Goal: Check status: Check status

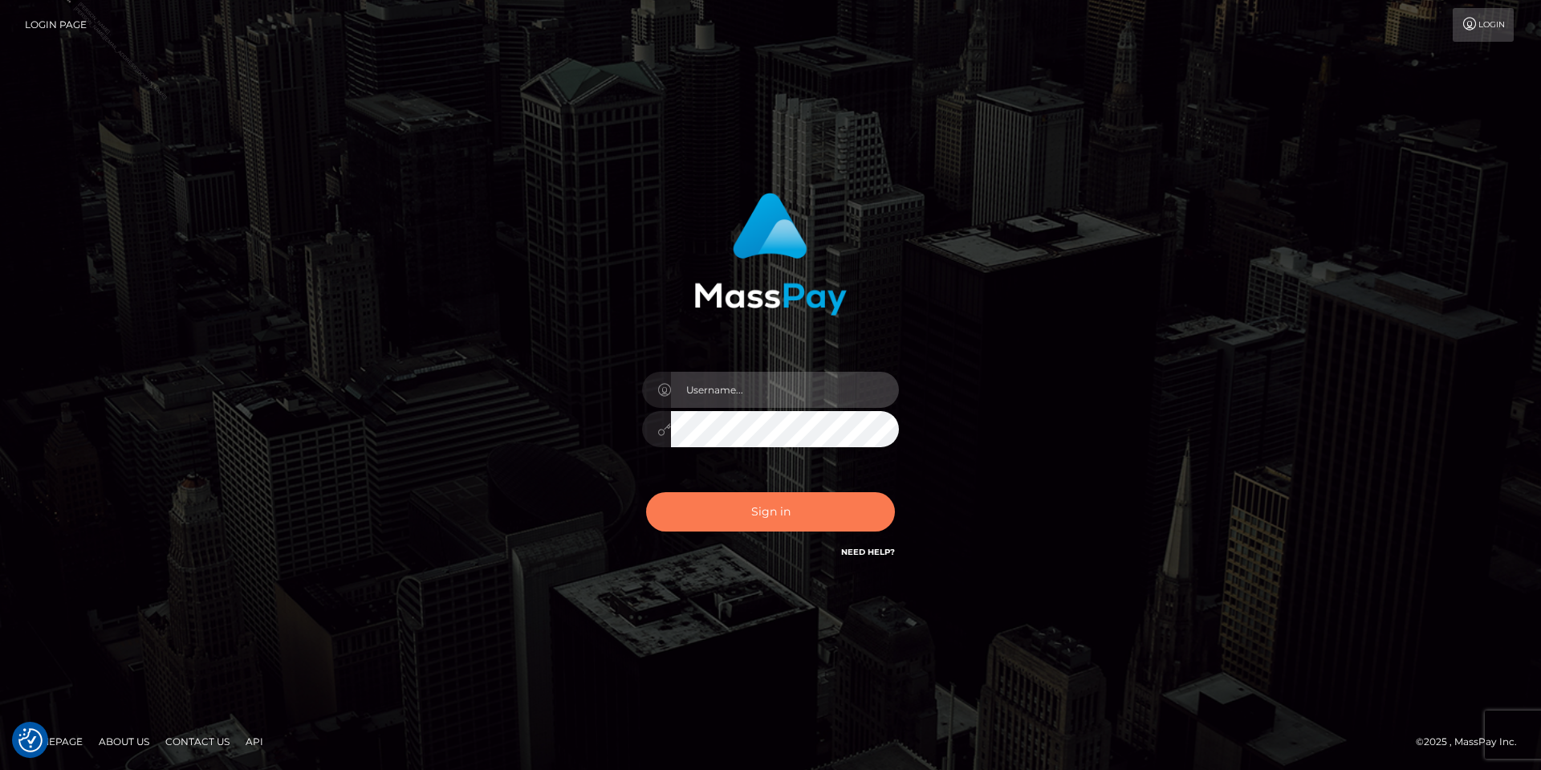
type input "Tania.Silversocial"
click at [775, 512] on button "Sign in" at bounding box center [770, 511] width 249 height 39
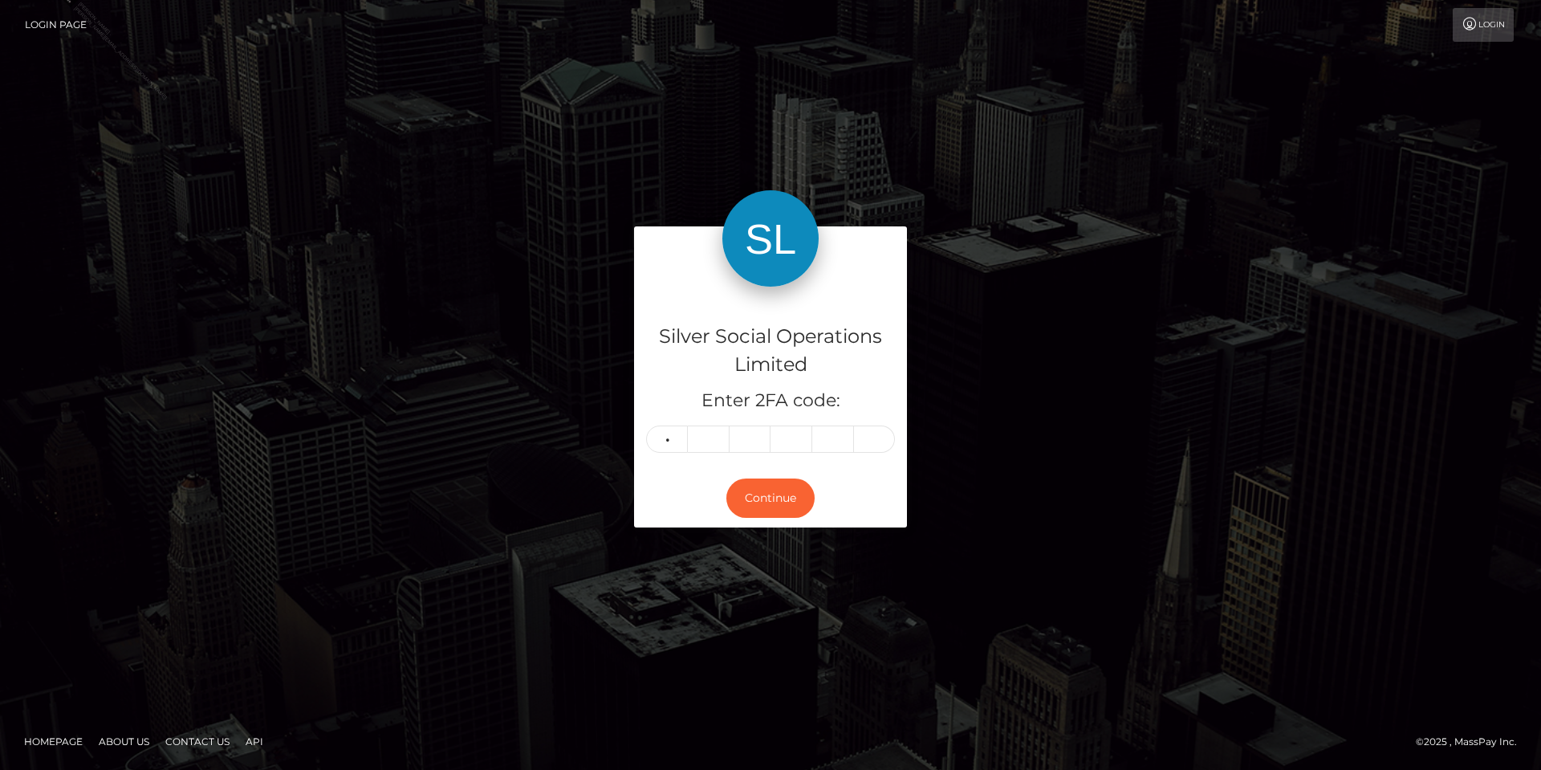
type input "2"
type input "0"
type input "5"
type input "9"
type input "5"
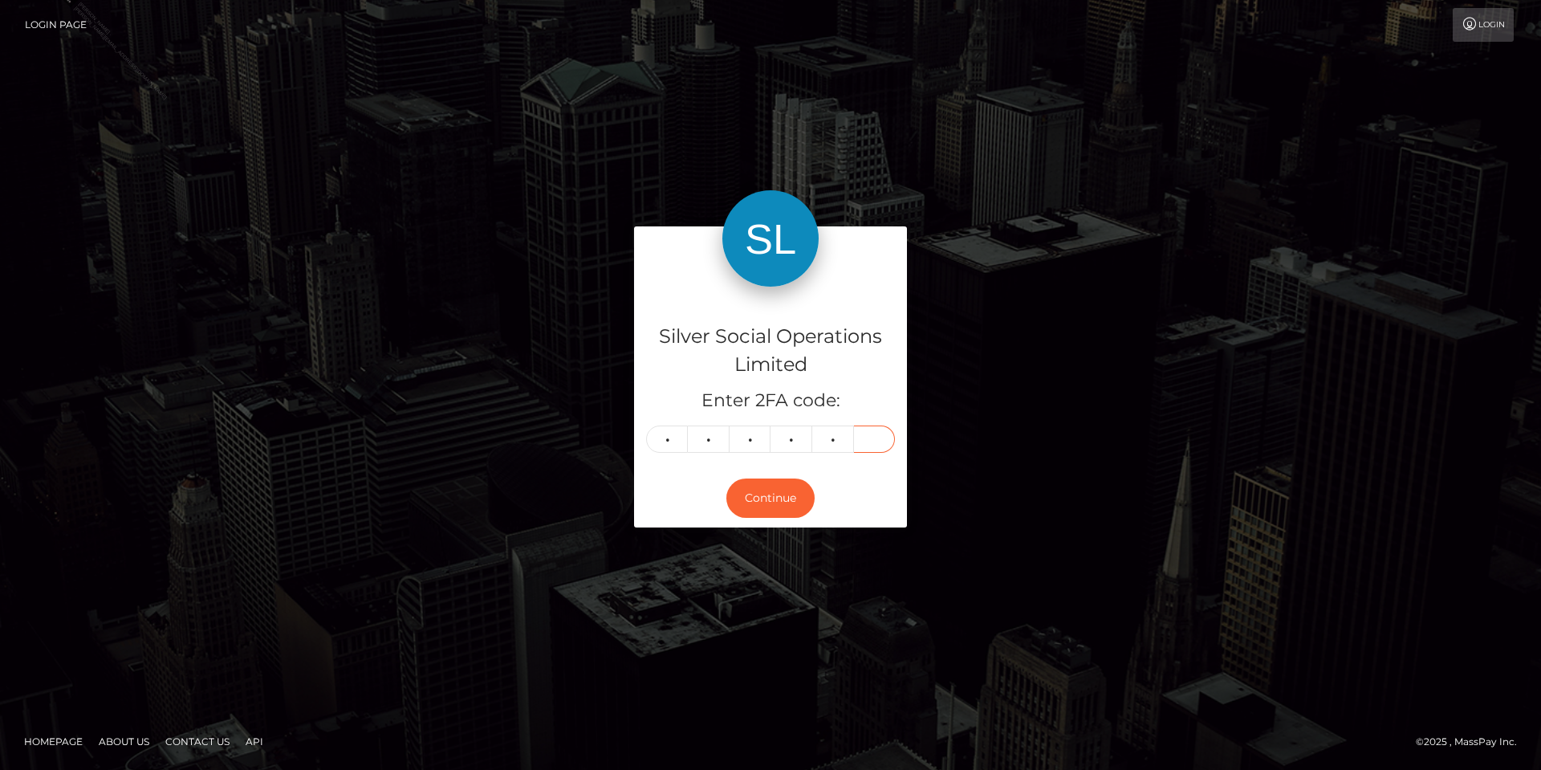
type input "1"
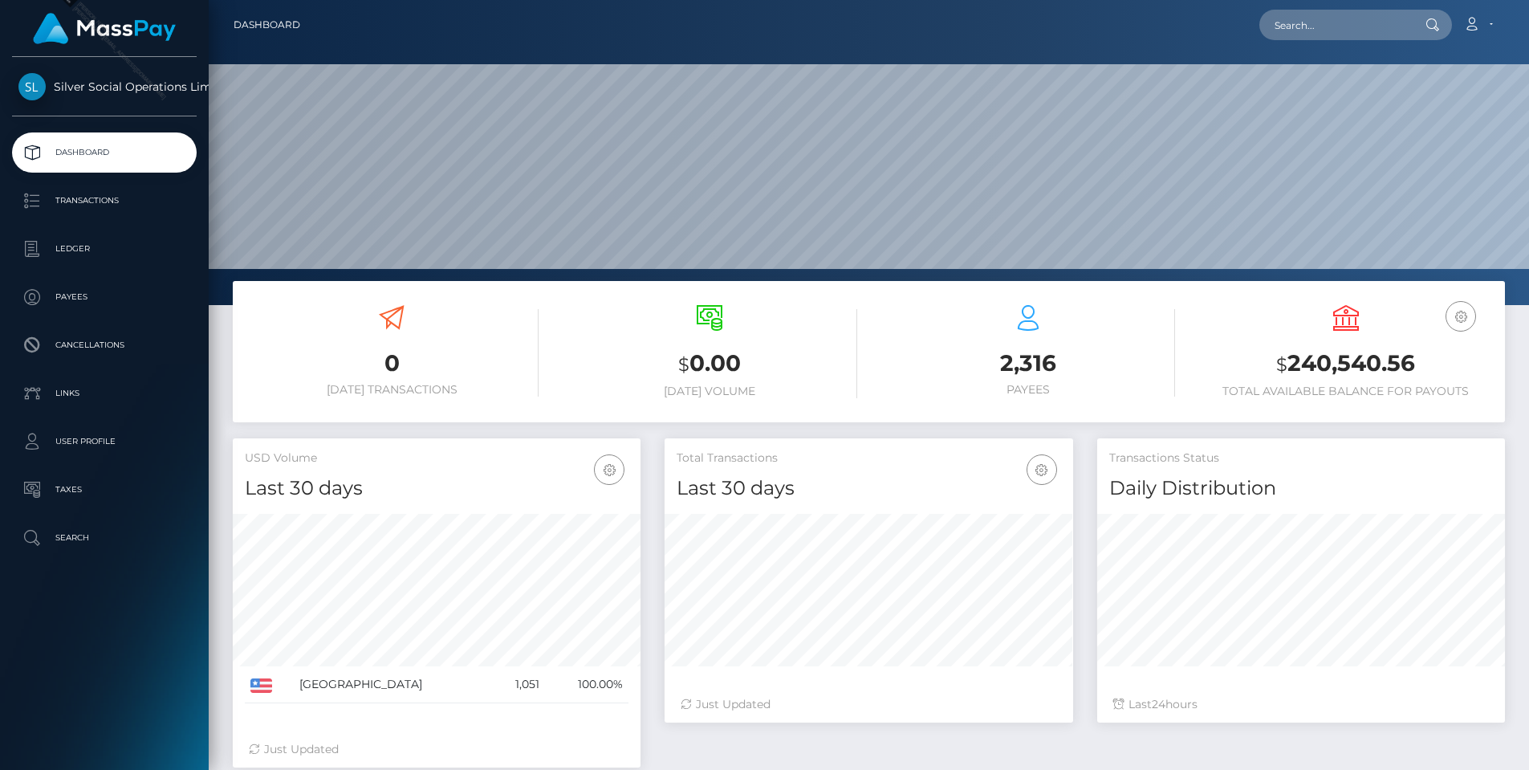
scroll to position [285, 409]
click at [1367, 28] on input "text" at bounding box center [1334, 25] width 151 height 31
paste input "296057254"
type input "296057254"
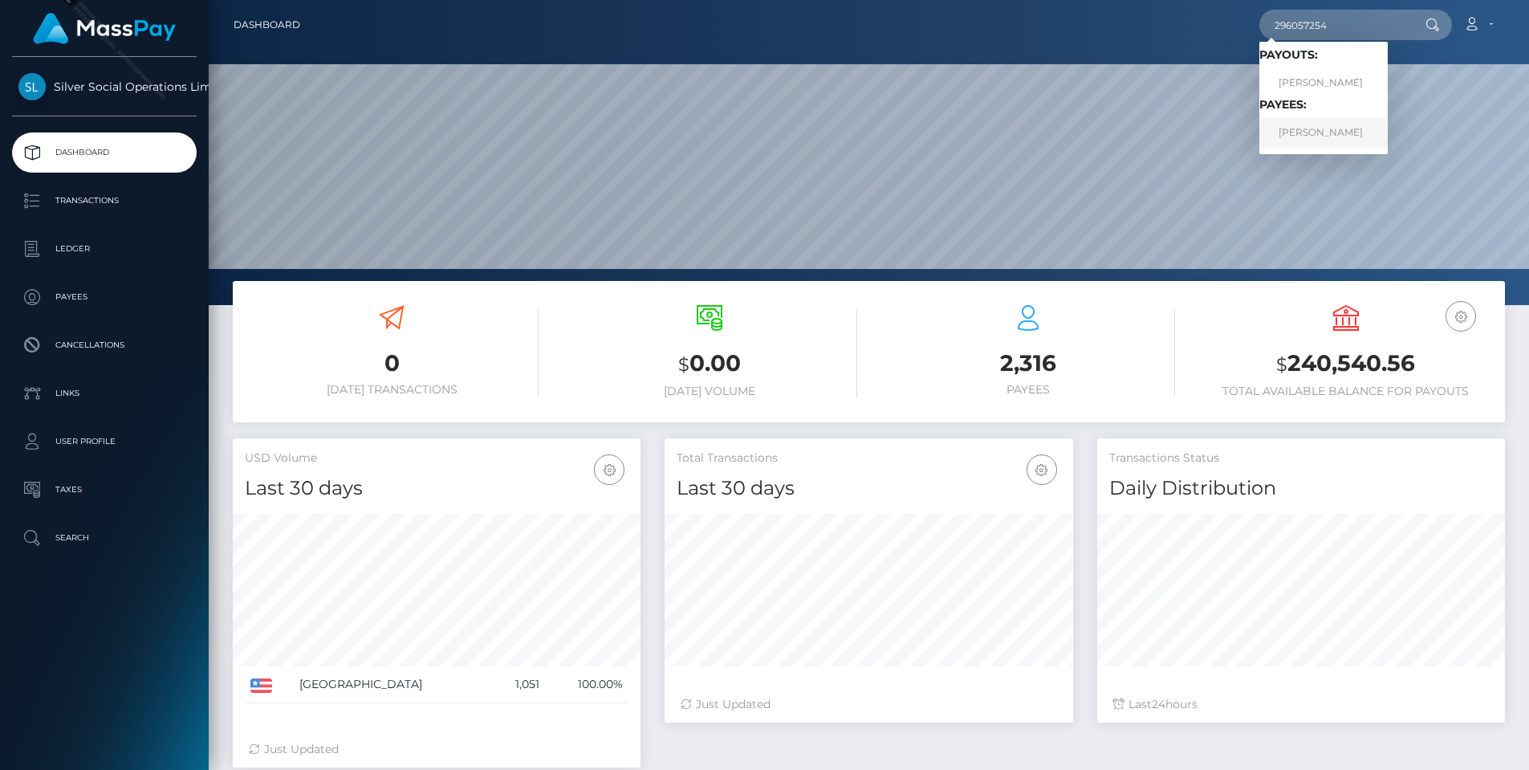
click at [1328, 123] on link "LAZARO JANEZ LORENZO" at bounding box center [1323, 133] width 128 height 30
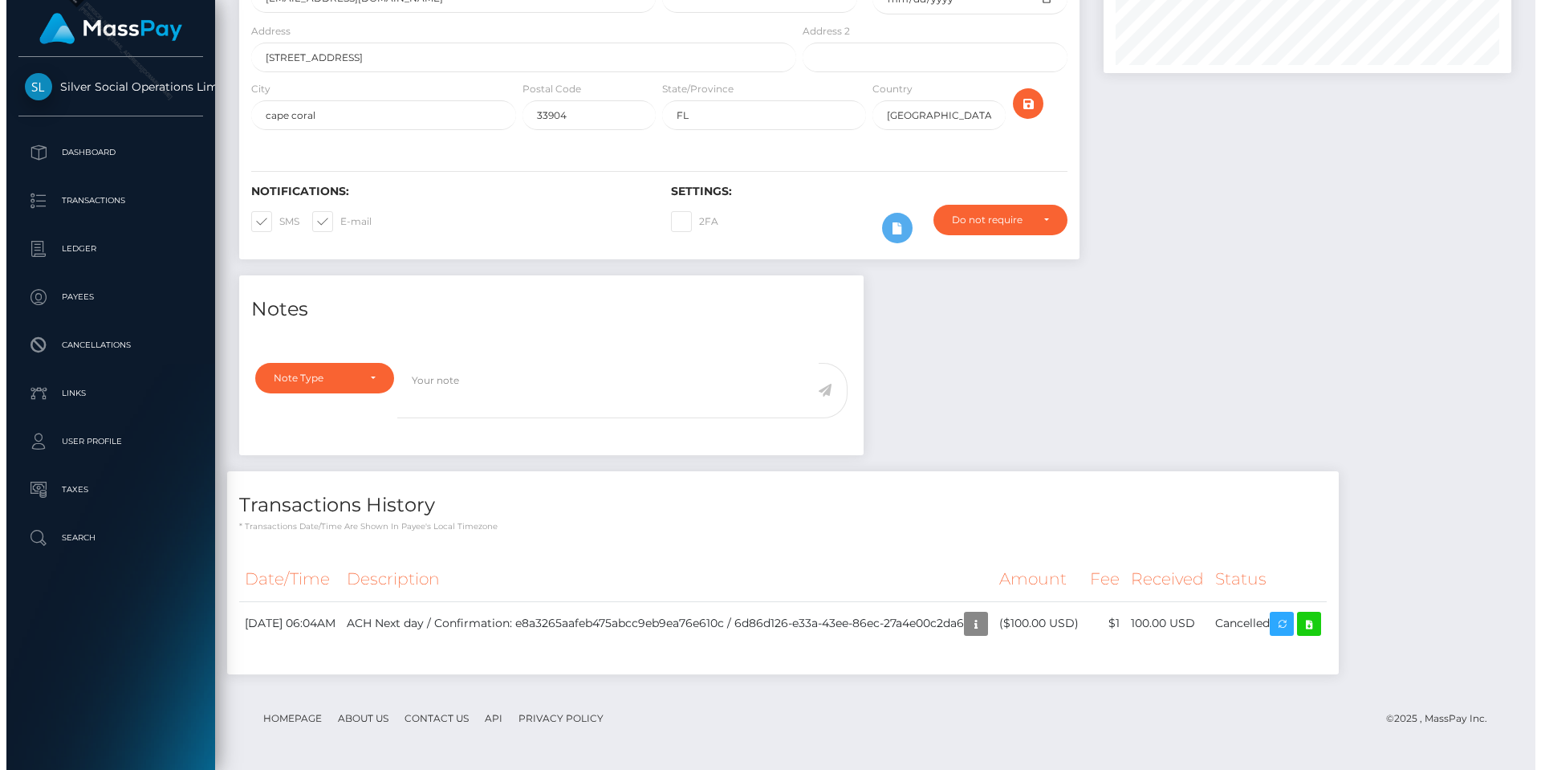
scroll to position [250, 0]
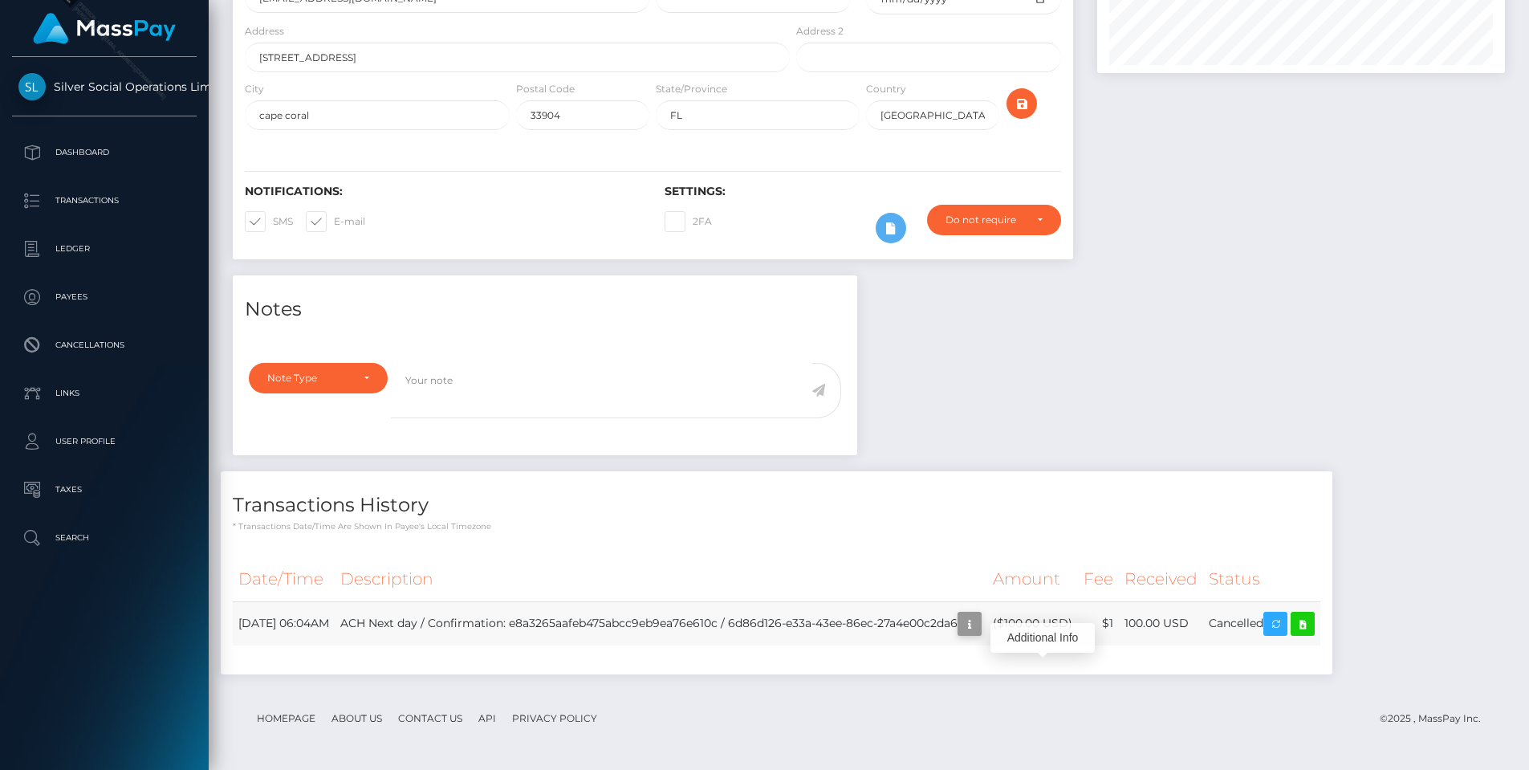
click at [979, 625] on icon "button" at bounding box center [969, 624] width 19 height 20
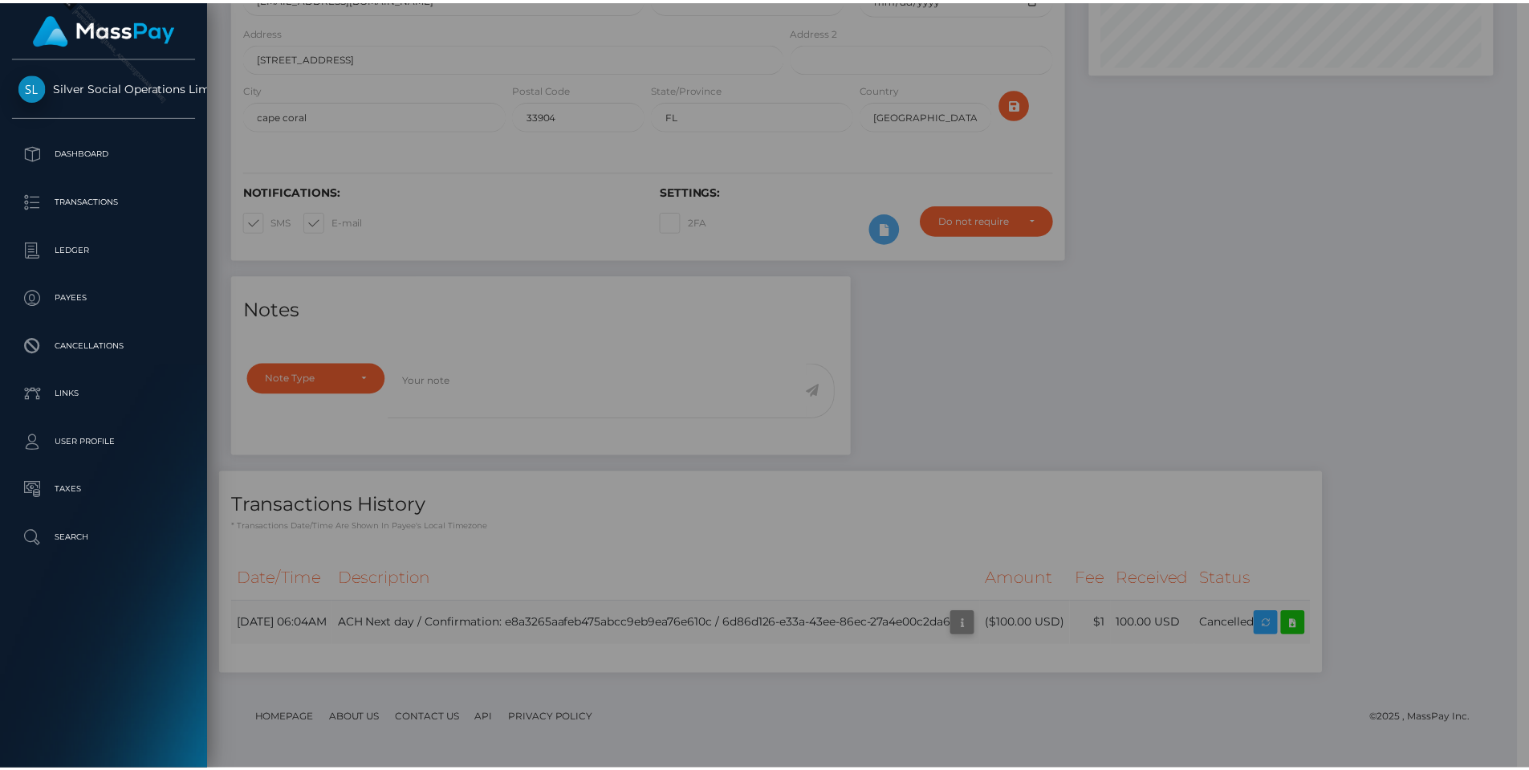
scroll to position [802534, 802319]
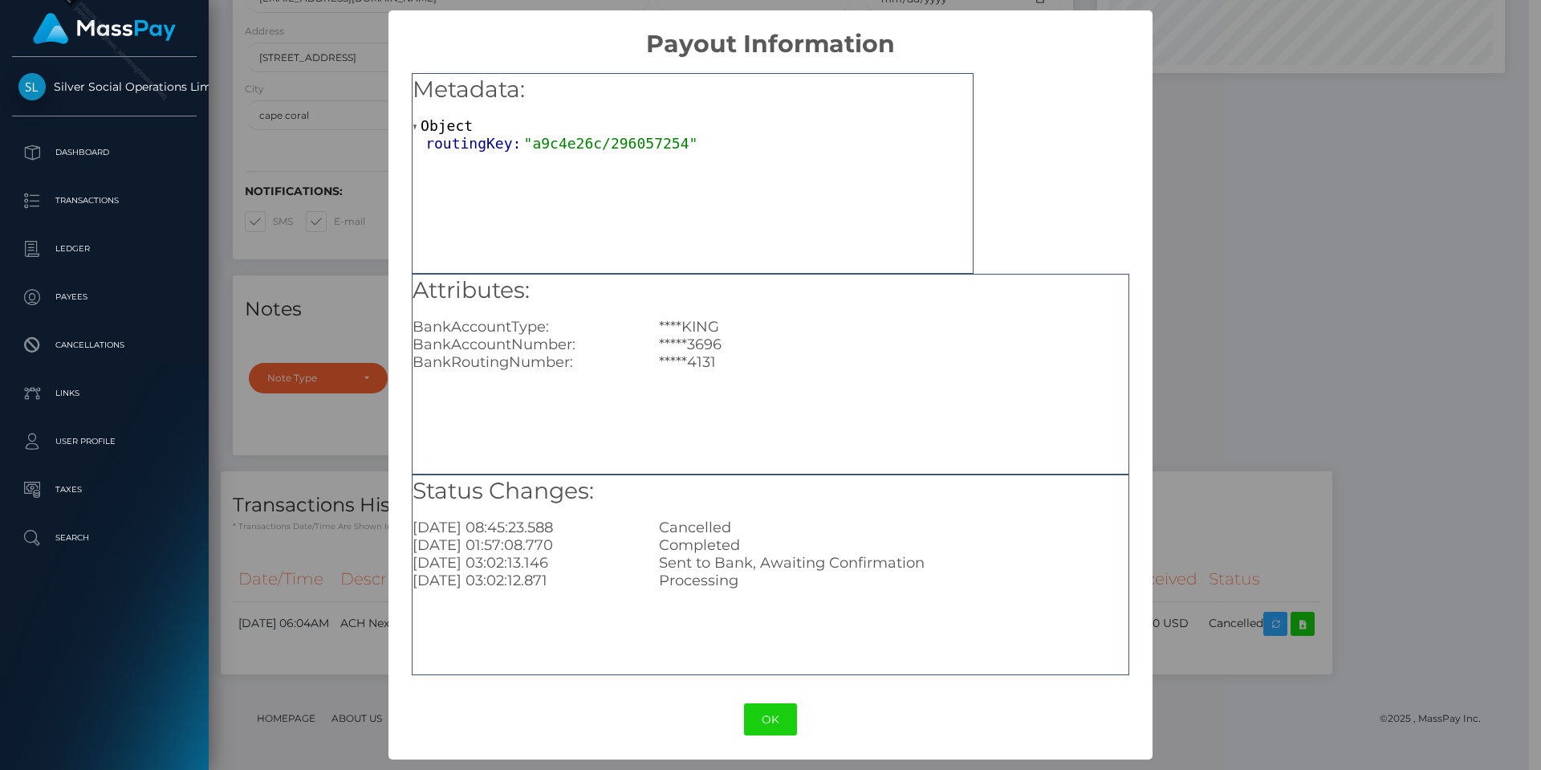
click at [1412, 111] on div "× Payout Information Metadata: Object routingKey: "a9c4e26c/296057254" Attribut…" at bounding box center [770, 385] width 1541 height 770
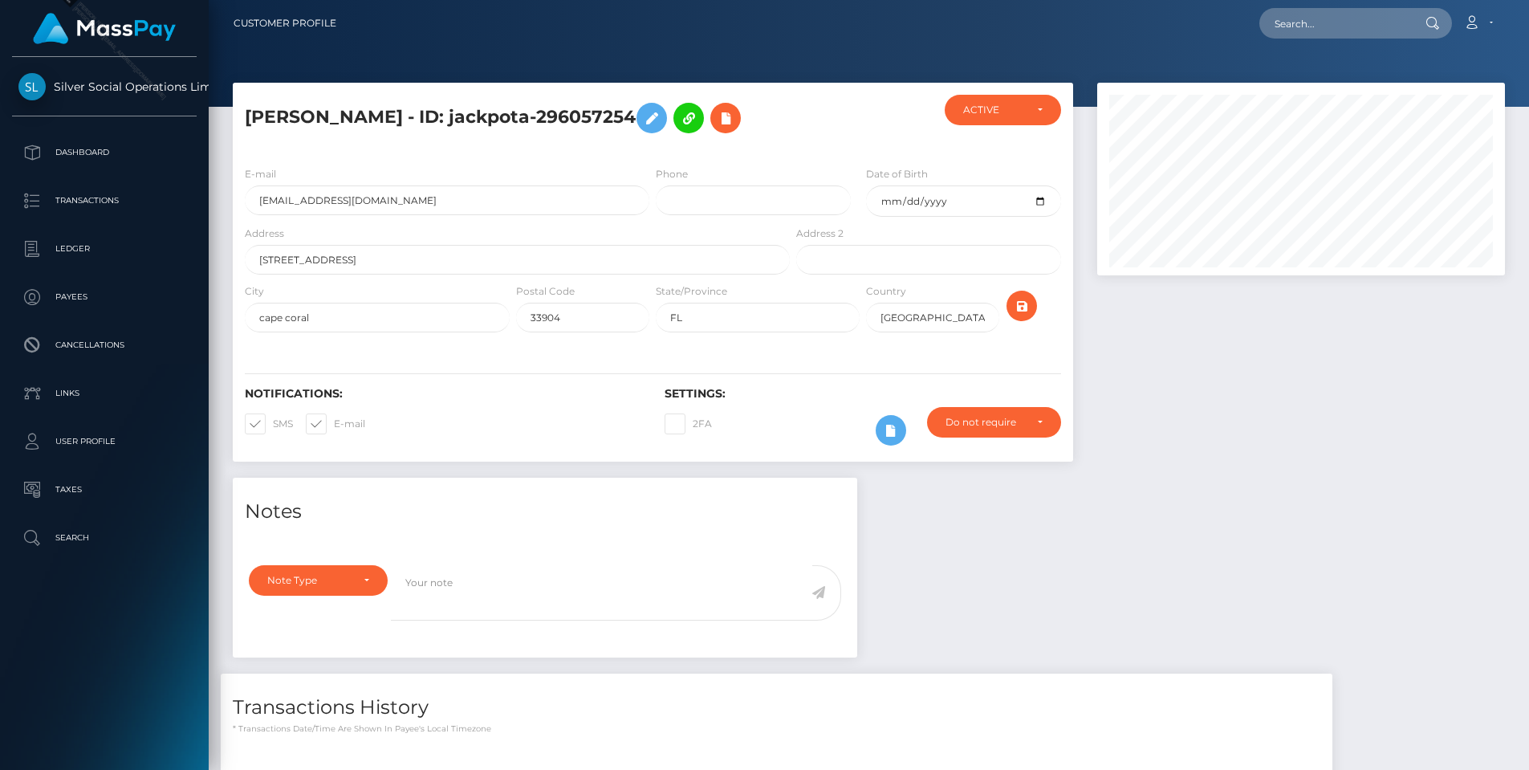
scroll to position [0, 0]
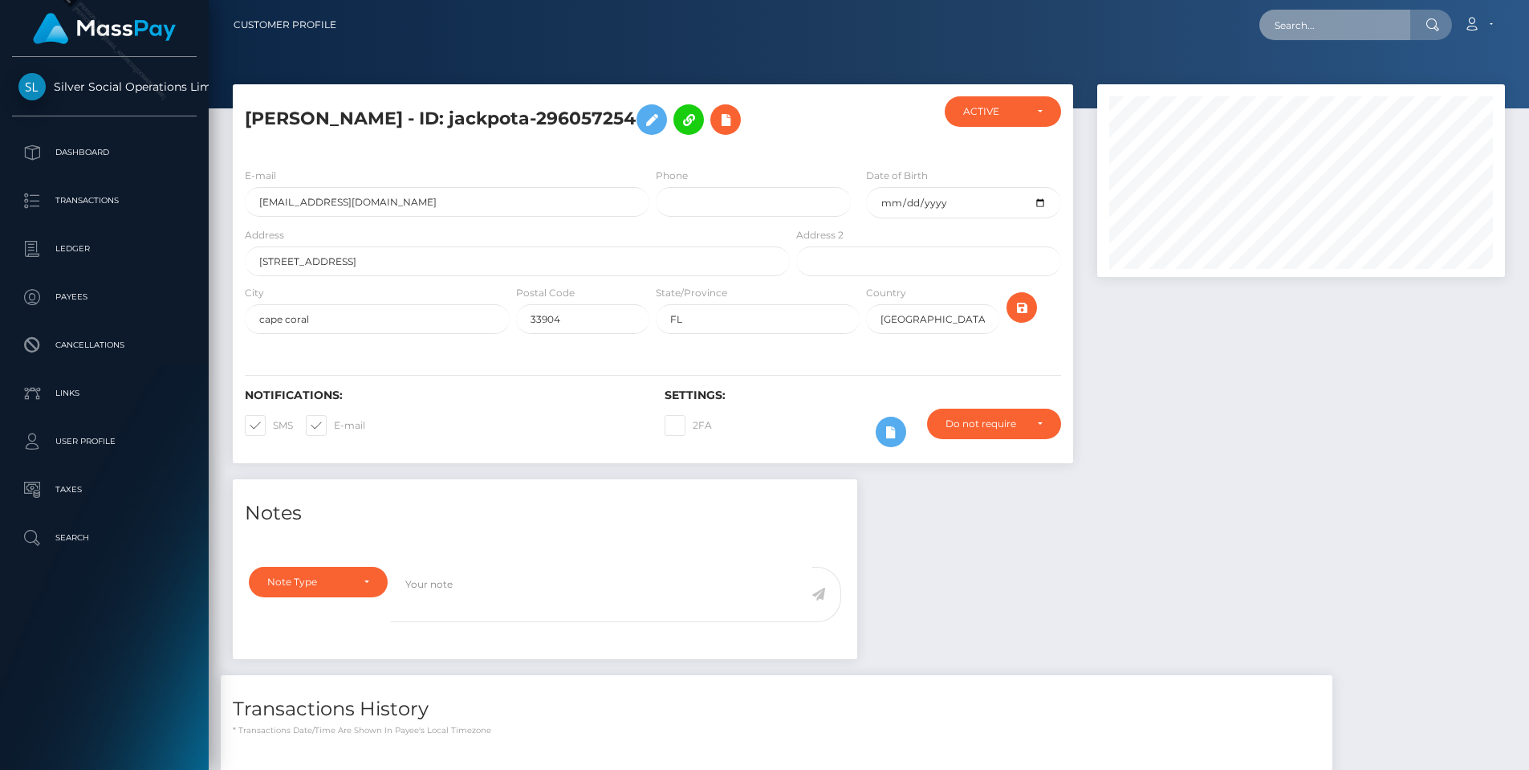
click at [1329, 27] on input "text" at bounding box center [1334, 25] width 151 height 31
paste input "249138789"
type input "249138789"
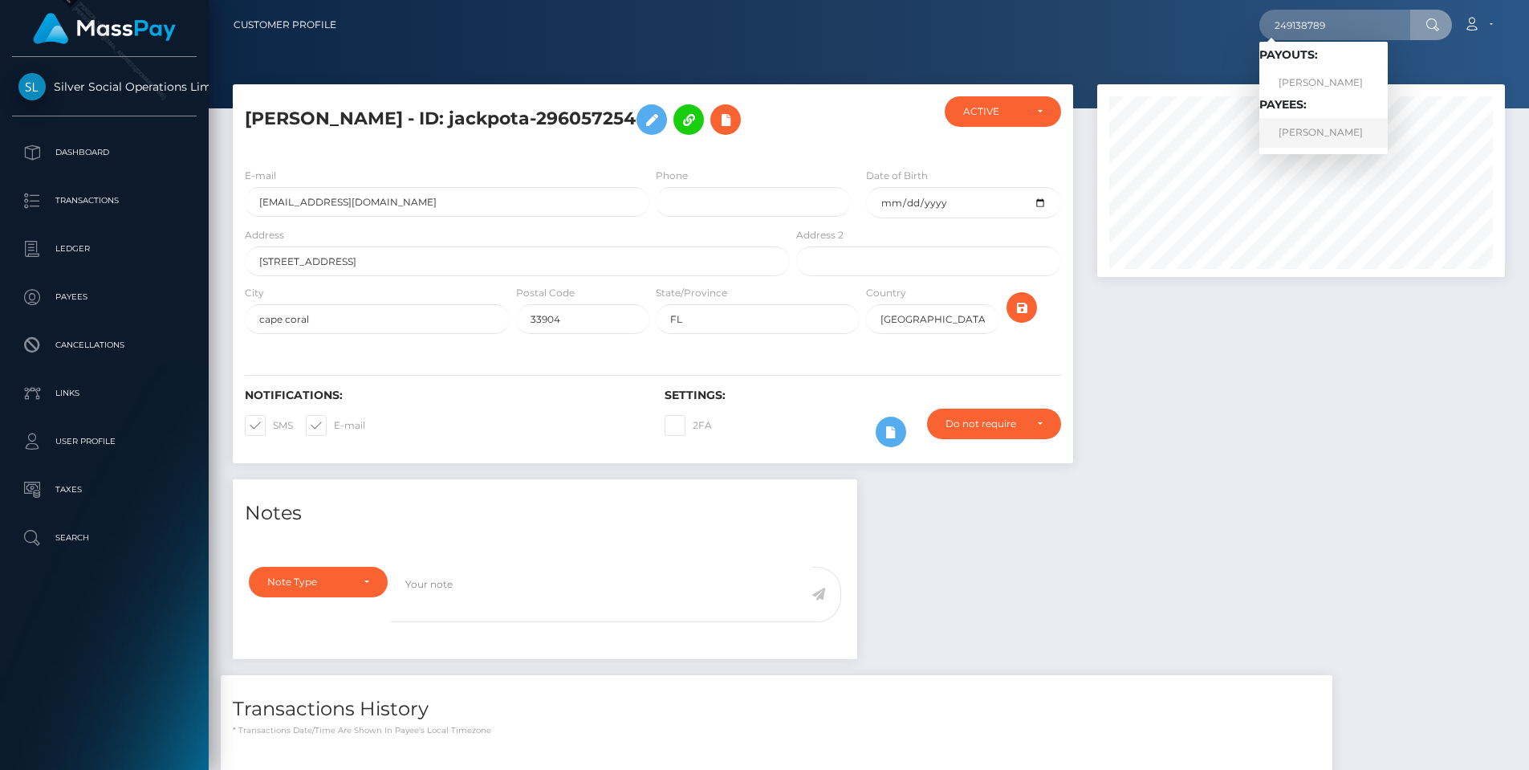
click at [1315, 125] on link "THOMAS M CENTOLA" at bounding box center [1323, 133] width 128 height 30
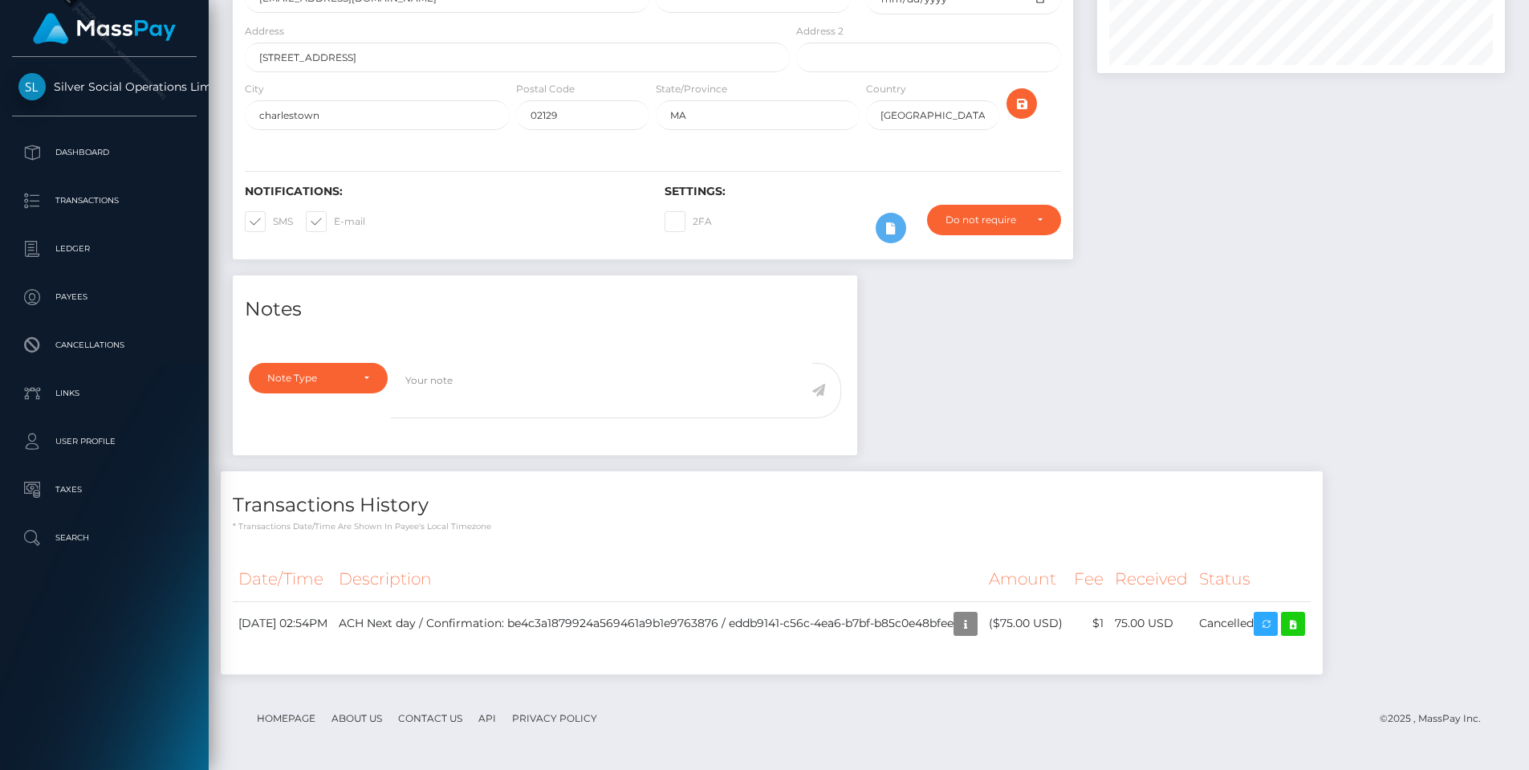
scroll to position [250, 0]
click at [975, 625] on icon "button" at bounding box center [965, 624] width 19 height 20
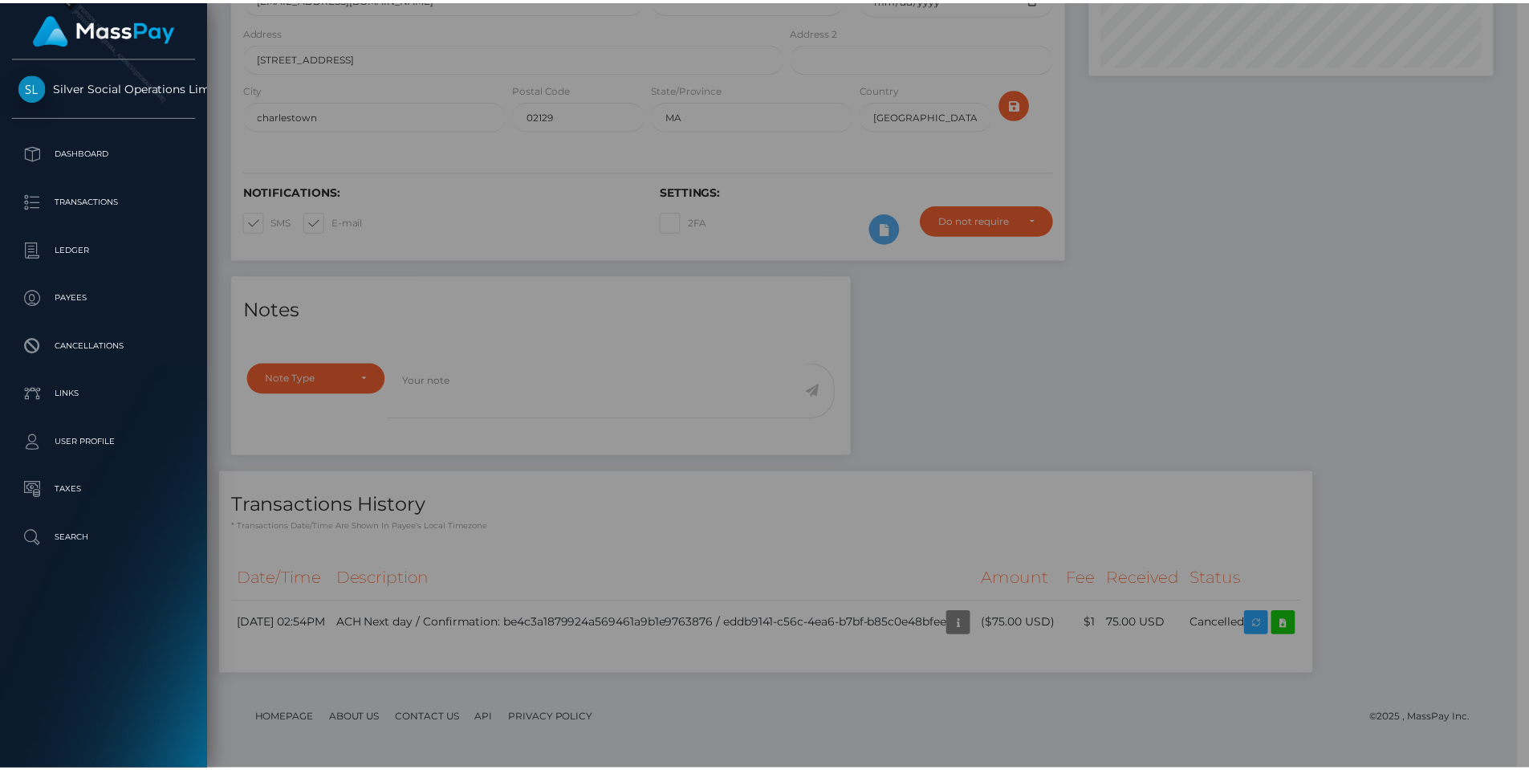
scroll to position [802534, 802319]
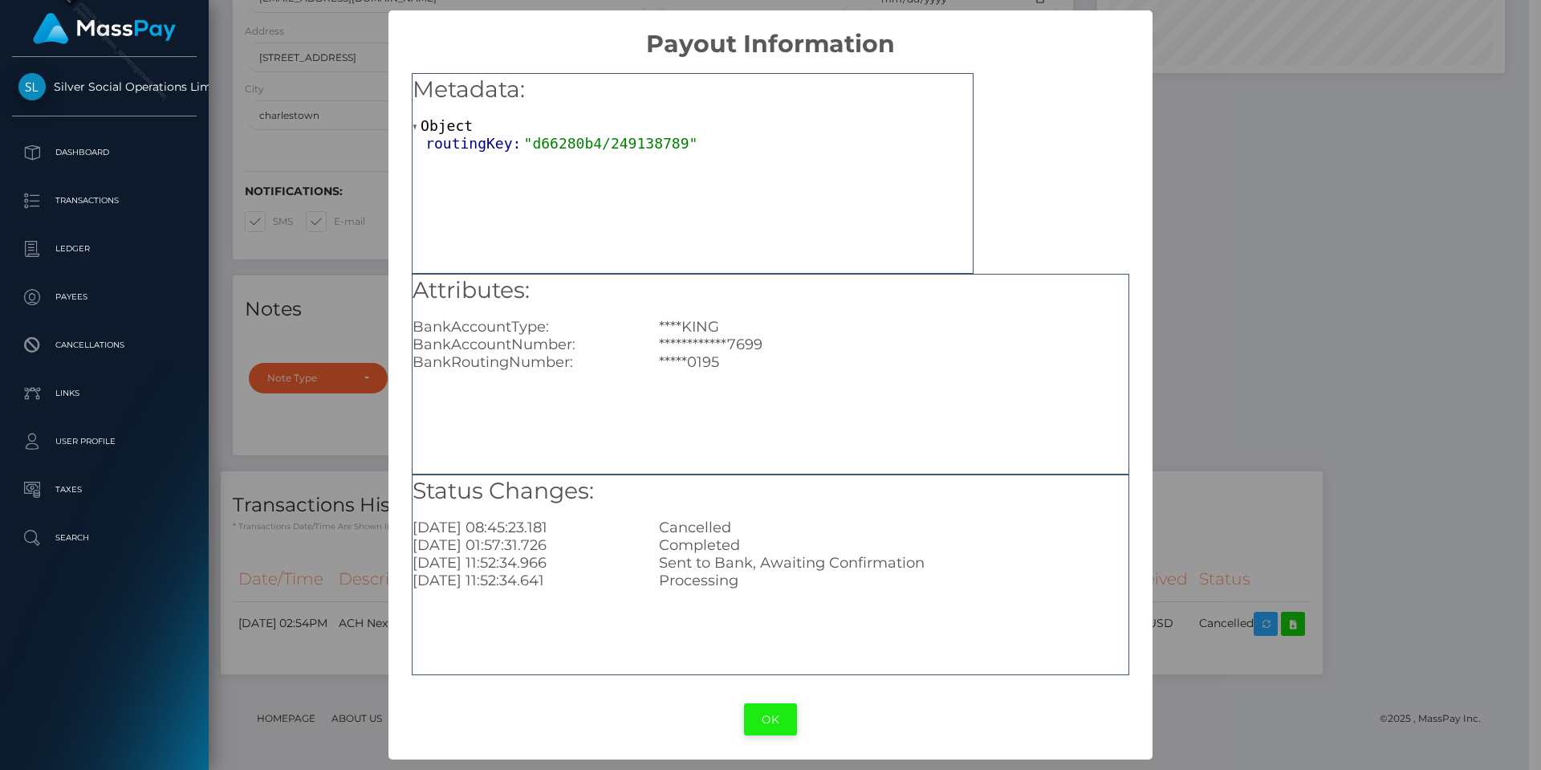
click at [779, 716] on button "OK" at bounding box center [770, 719] width 53 height 33
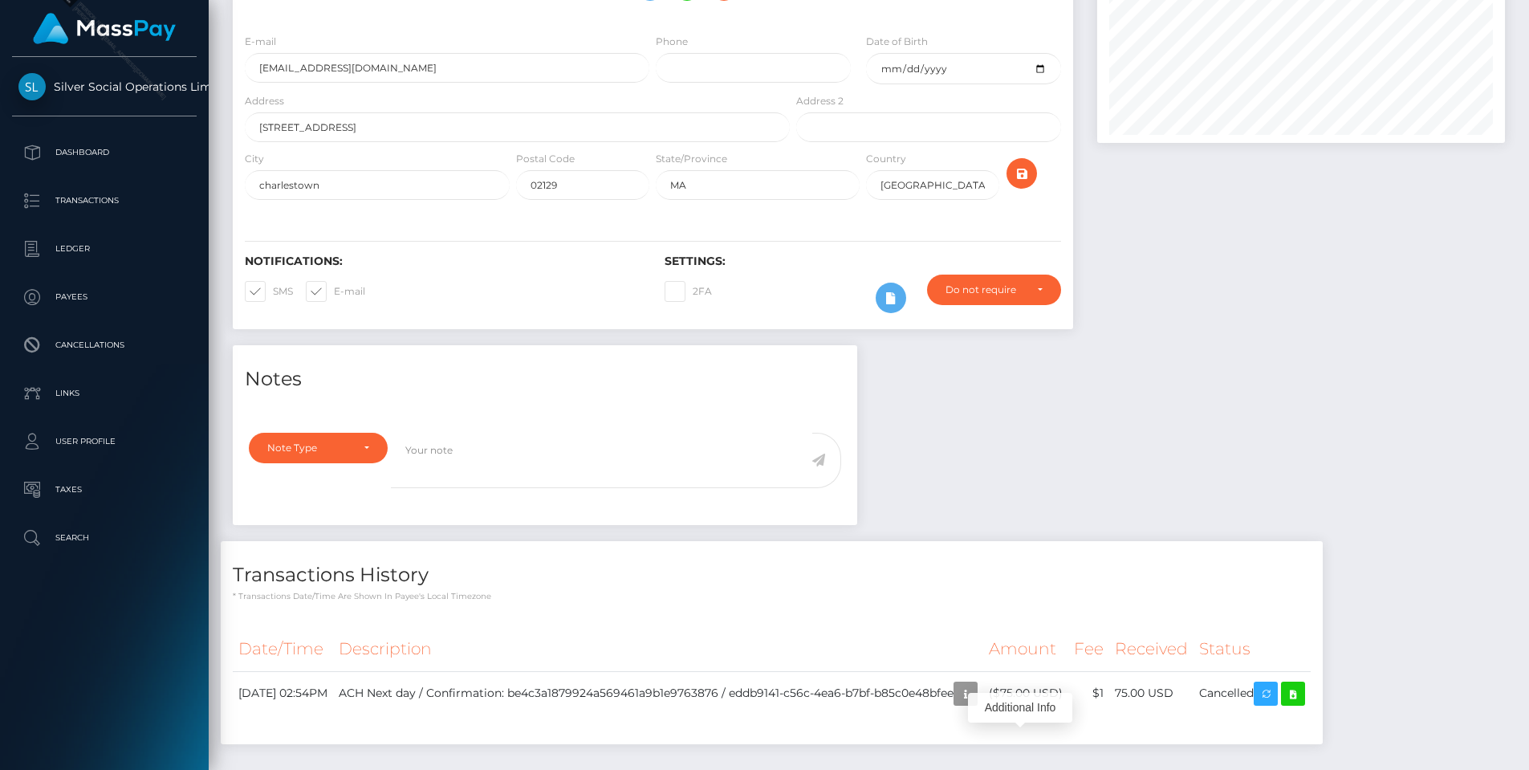
scroll to position [0, 0]
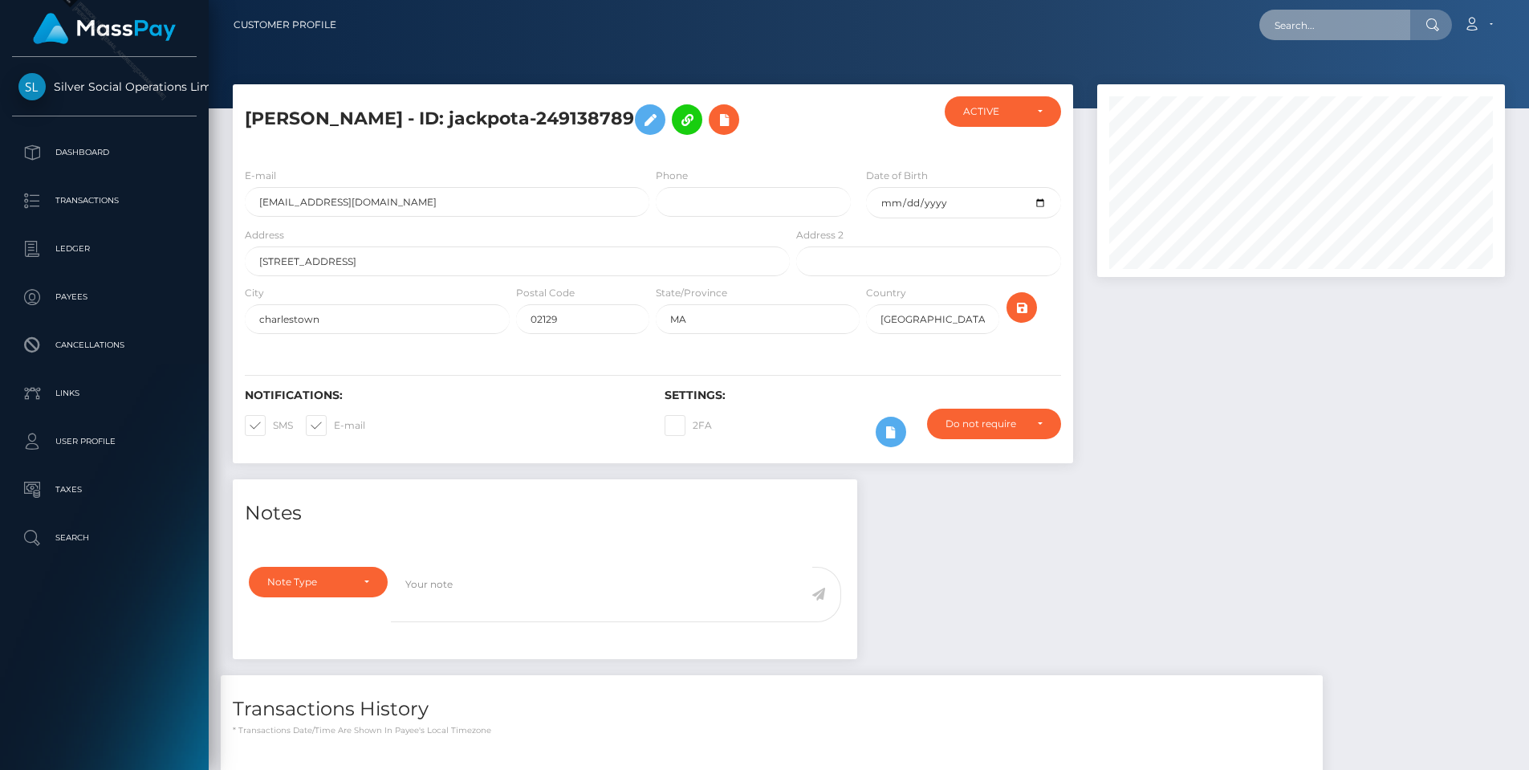
click at [1329, 20] on input "text" at bounding box center [1334, 25] width 151 height 31
paste input "288522412"
type input "288522412"
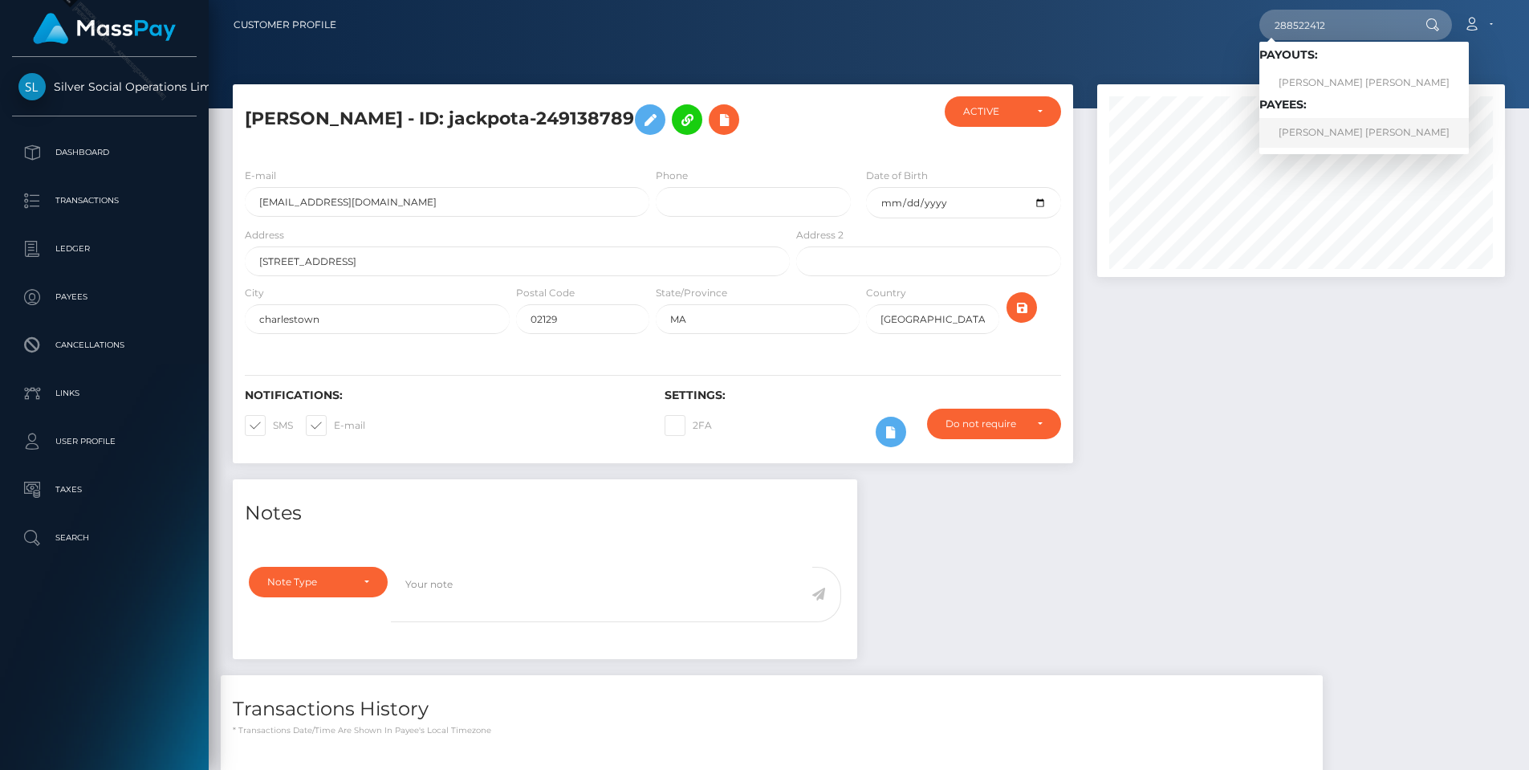
click at [1311, 137] on link "[PERSON_NAME] [PERSON_NAME]" at bounding box center [1364, 133] width 210 height 30
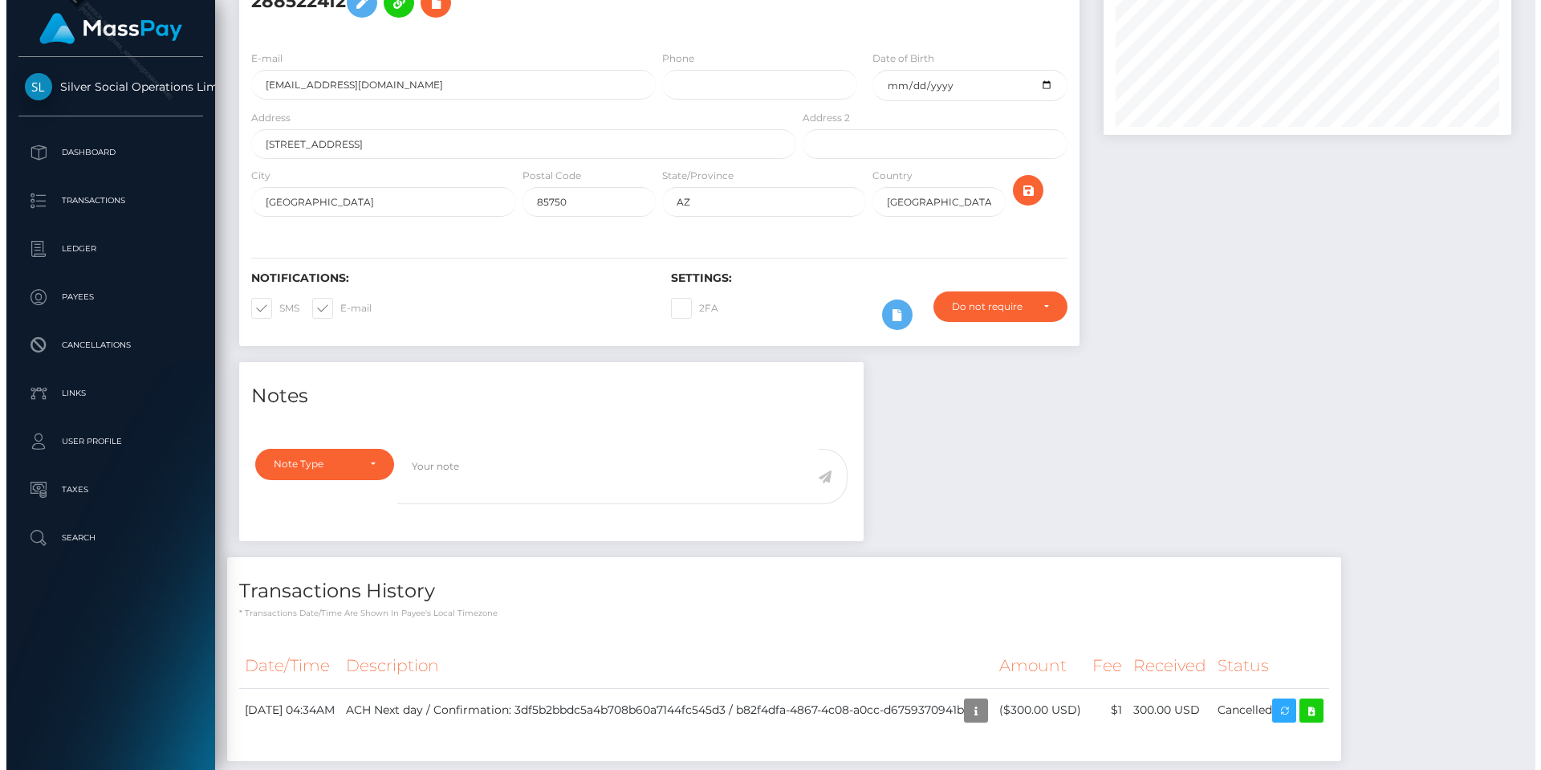
scroll to position [250, 0]
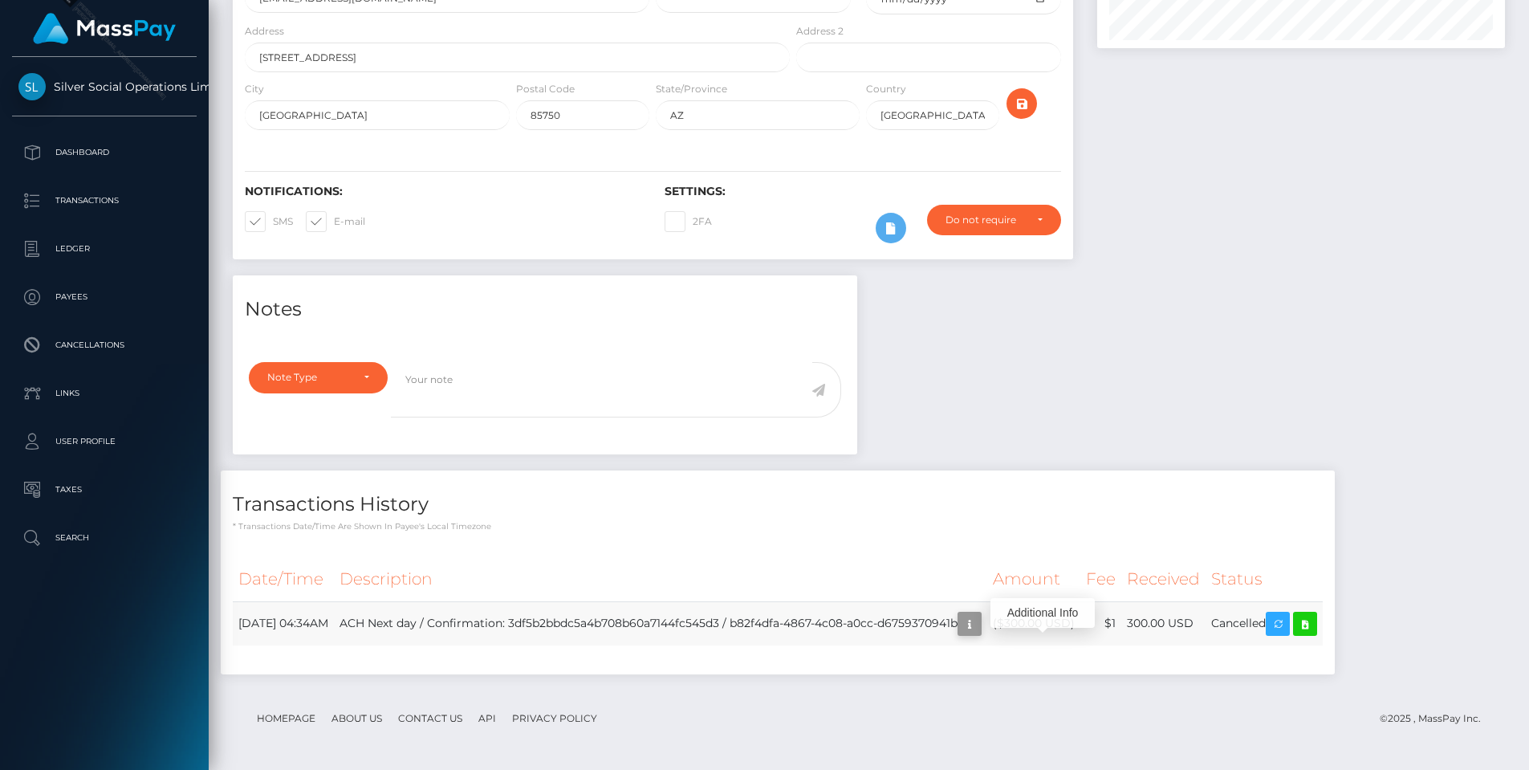
click at [979, 625] on icon "button" at bounding box center [969, 624] width 19 height 20
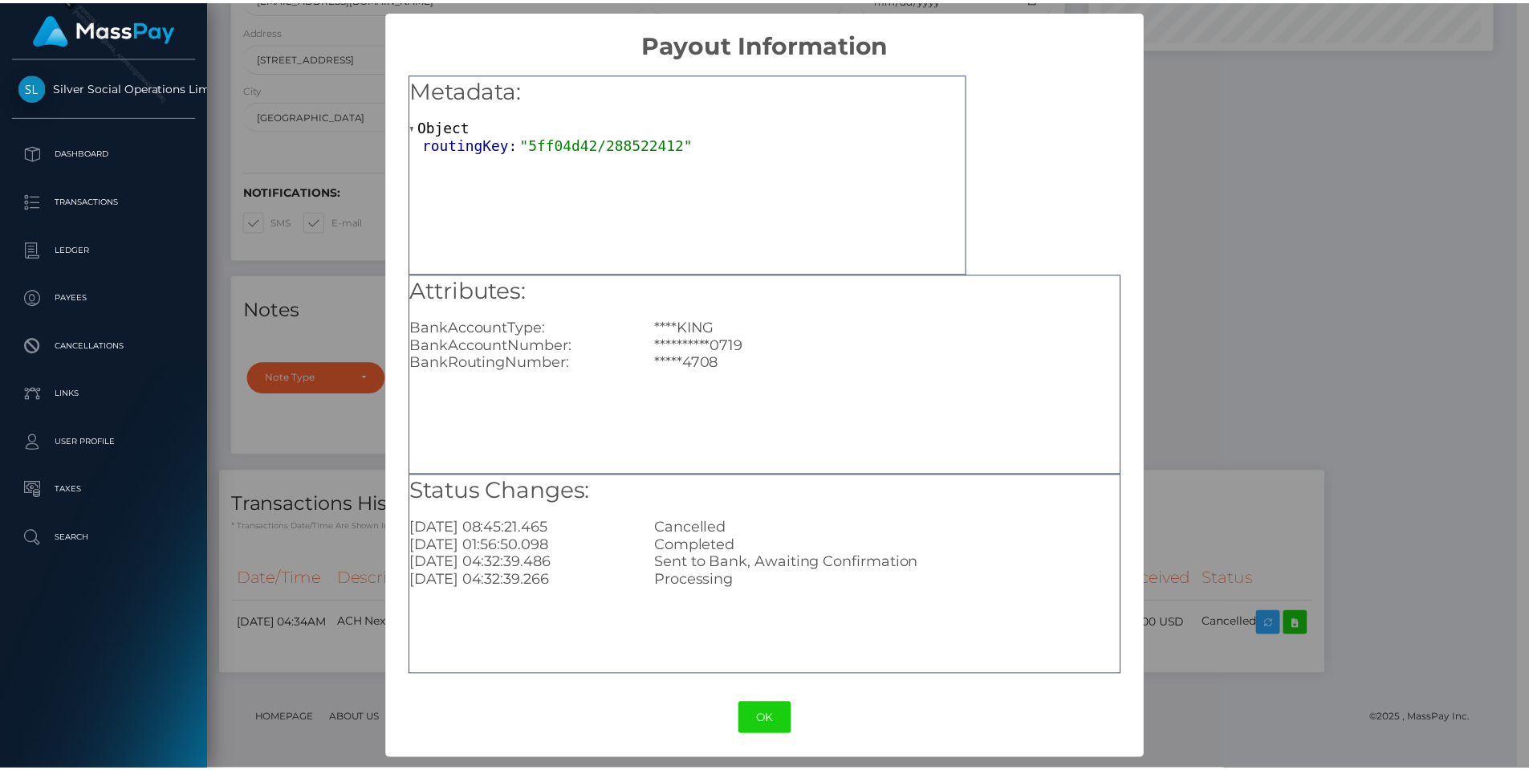
scroll to position [802534, 802319]
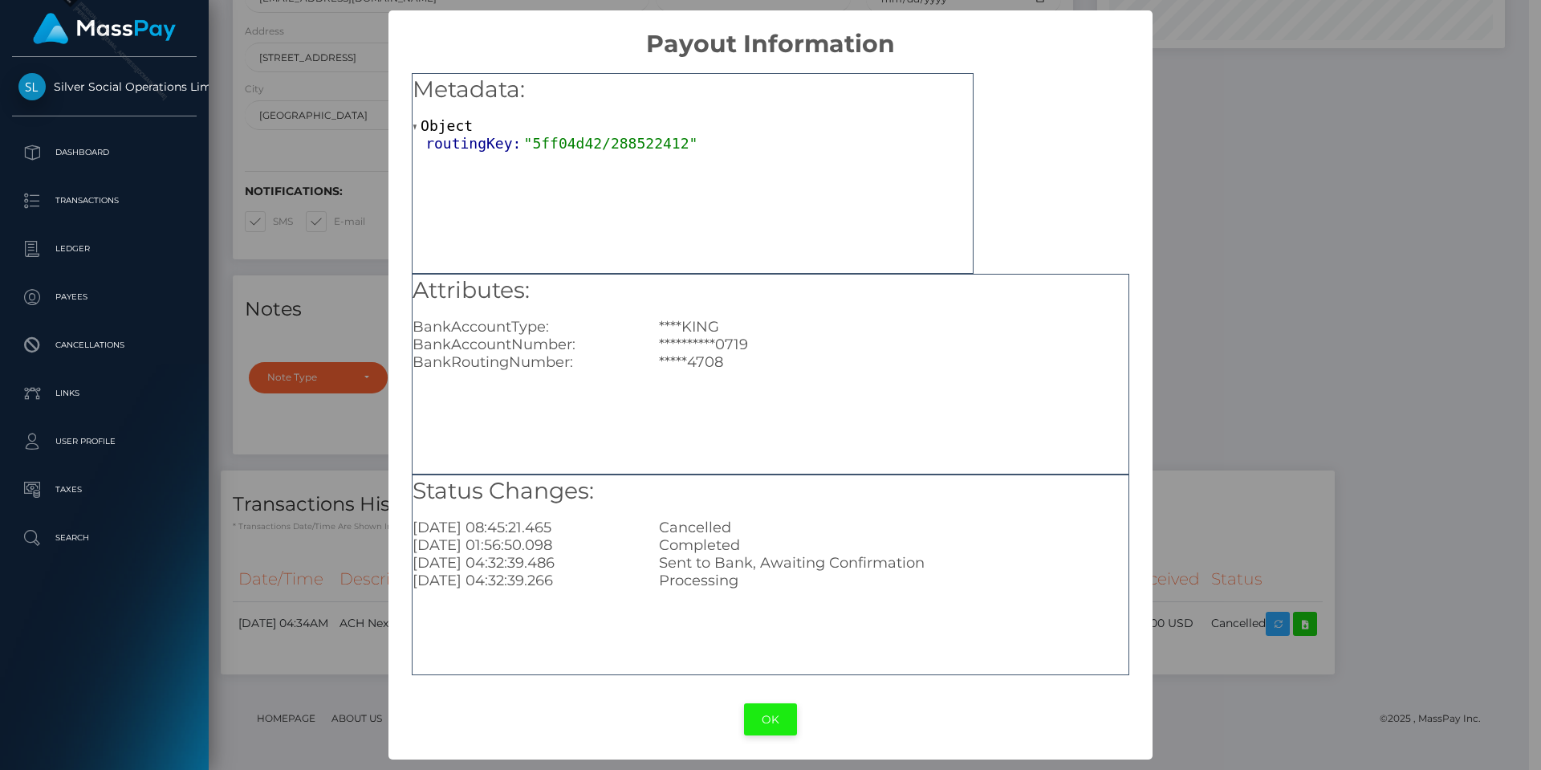
click at [767, 718] on button "OK" at bounding box center [770, 719] width 53 height 33
